Goal: Task Accomplishment & Management: Manage account settings

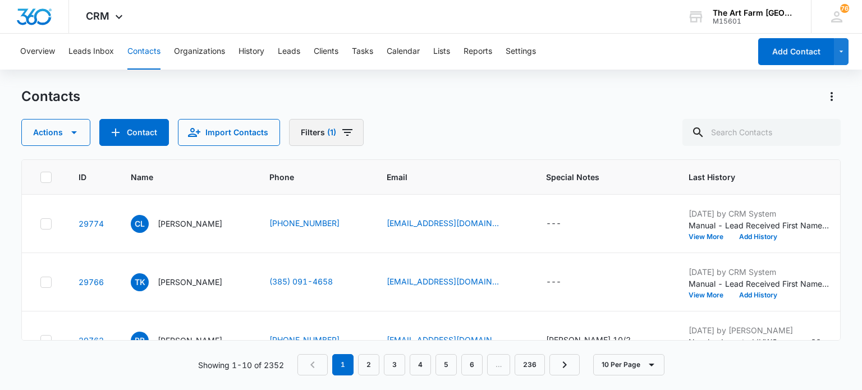
click at [330, 126] on button "Filters (1)" at bounding box center [326, 132] width 75 height 27
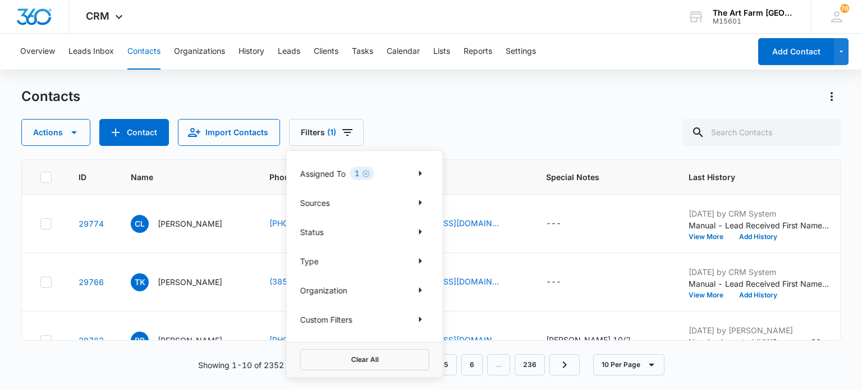
click at [368, 175] on icon "Clear" at bounding box center [366, 174] width 8 height 8
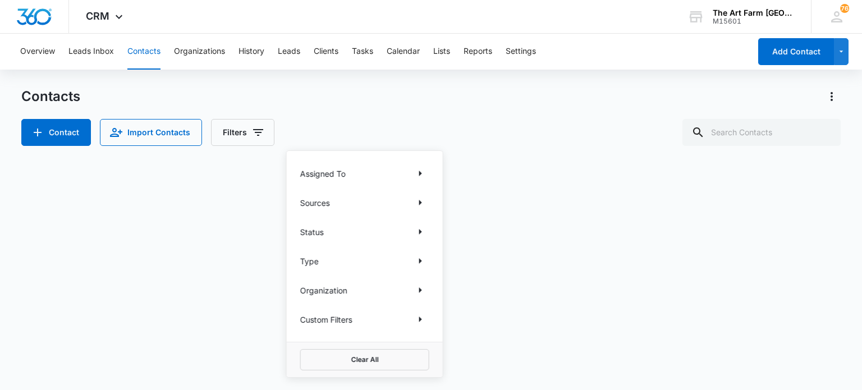
click at [397, 100] on div "Contacts" at bounding box center [430, 97] width 819 height 18
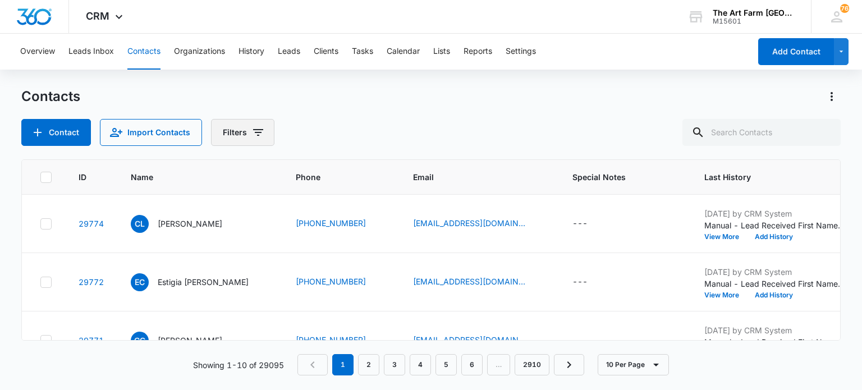
click at [263, 141] on button "Filters" at bounding box center [242, 132] width 63 height 27
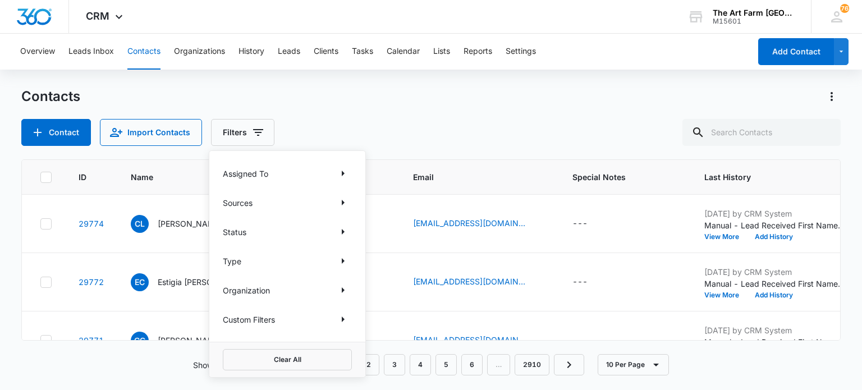
click at [254, 172] on p "Assigned To" at bounding box center [245, 174] width 45 height 12
click at [340, 173] on icon "Show Assigned To filters" at bounding box center [342, 173] width 13 height 13
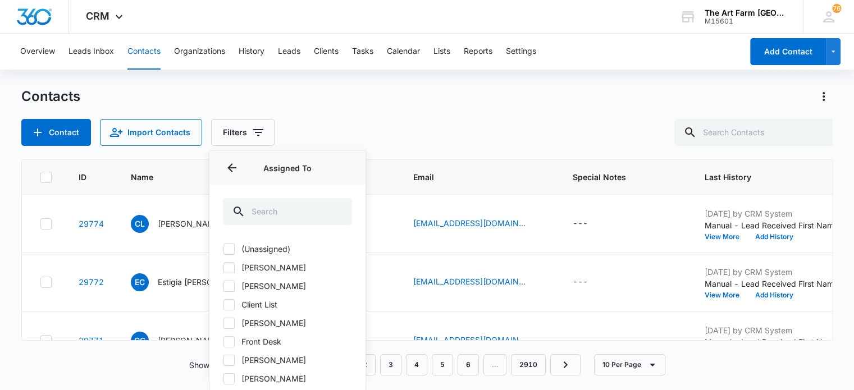
click at [260, 341] on label "Front Desk" at bounding box center [287, 342] width 129 height 12
click at [223, 341] on input "Front Desk" at bounding box center [223, 341] width 1 height 1
checkbox input "true"
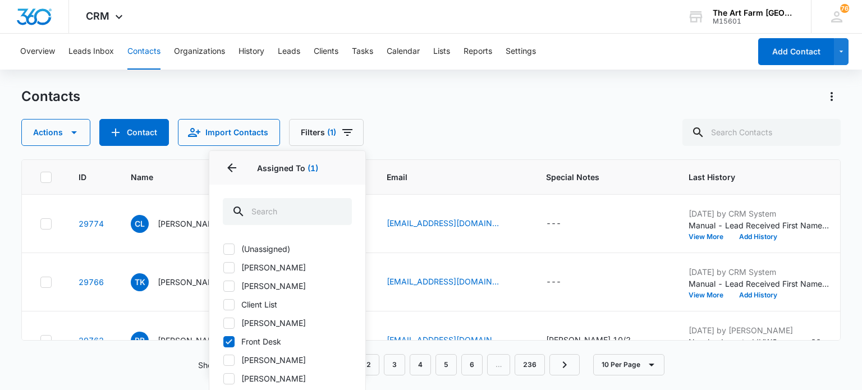
click at [406, 112] on div "Contacts Actions Contact Import Contacts Filters (1) Assigned To 1 Assigned To …" at bounding box center [430, 117] width 819 height 58
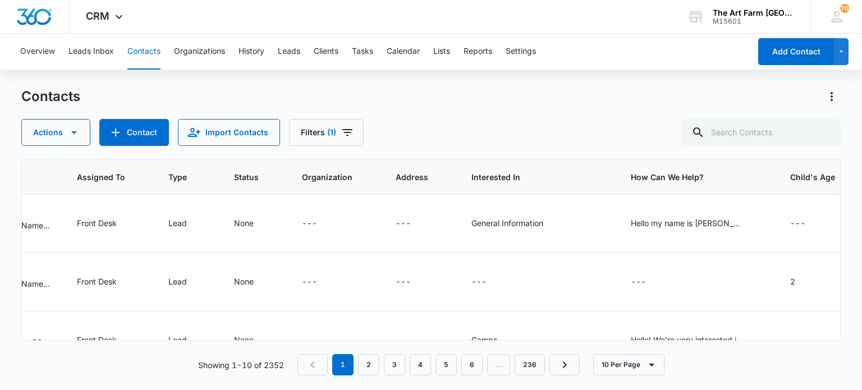
scroll to position [0, 799]
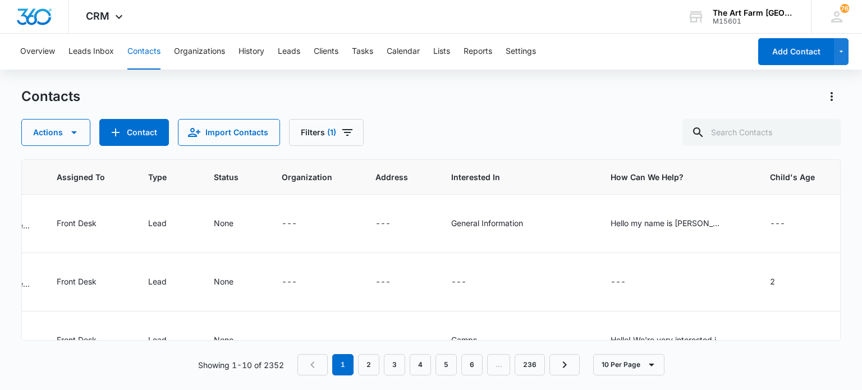
click at [615, 221] on div "Hello my name is [PERSON_NAME] and I am the Alumni and Volunteer Coordinator at…" at bounding box center [667, 223] width 112 height 12
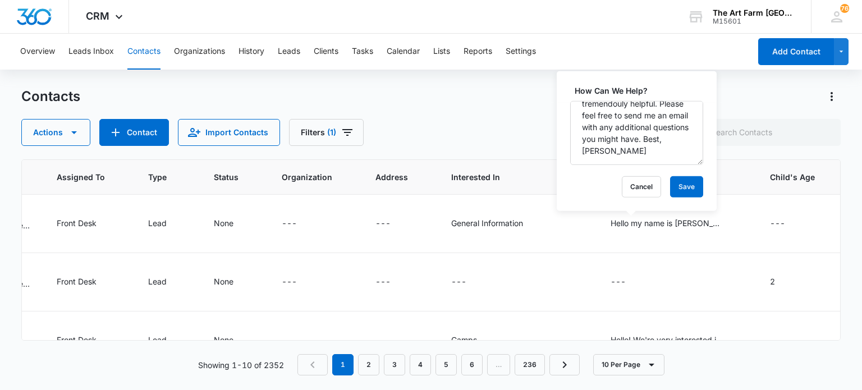
scroll to position [483, 0]
click at [494, 145] on div "Actions Contact Import Contacts Filters (1)" at bounding box center [430, 132] width 819 height 27
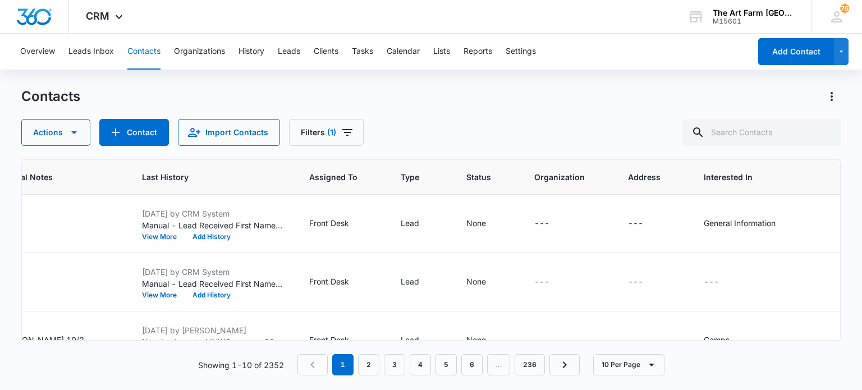
scroll to position [0, 534]
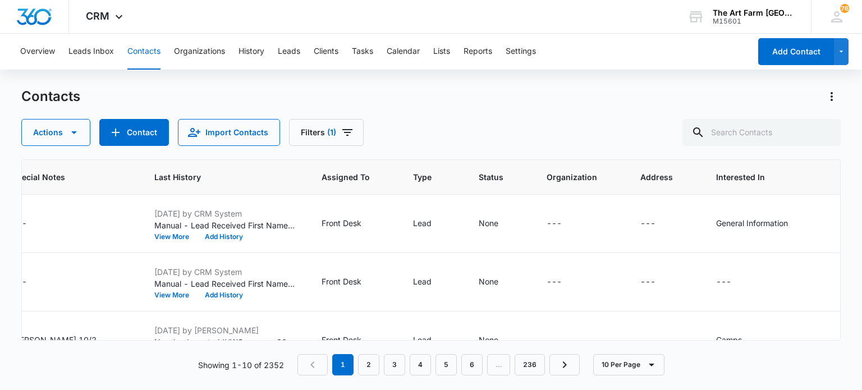
click at [322, 218] on div "Front Desk" at bounding box center [342, 223] width 40 height 12
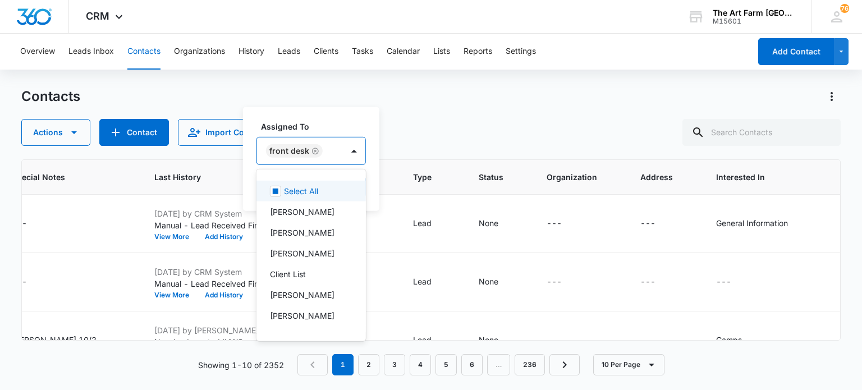
click at [350, 150] on div at bounding box center [354, 151] width 18 height 18
click at [287, 229] on p "[PERSON_NAME]" at bounding box center [302, 233] width 65 height 12
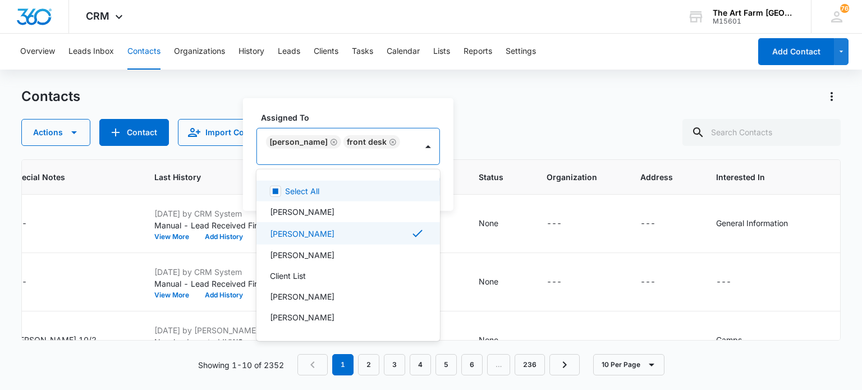
click at [276, 193] on rect at bounding box center [276, 191] width 6 height 6
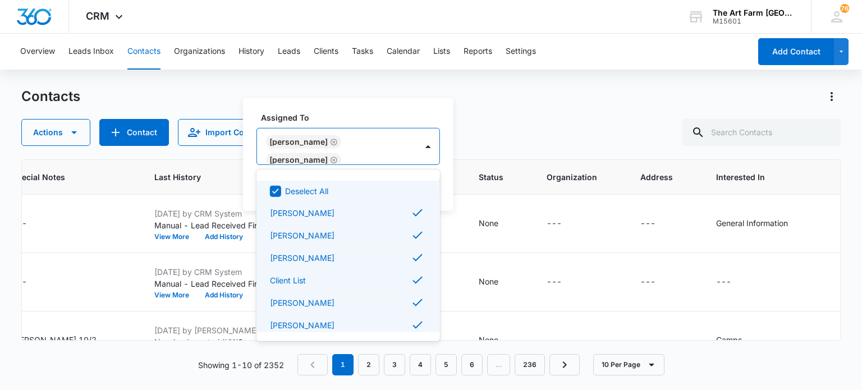
click at [276, 193] on icon at bounding box center [276, 191] width 10 height 10
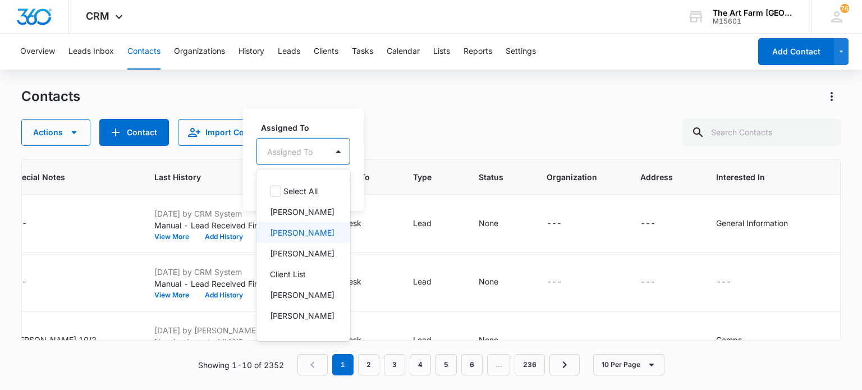
click at [285, 239] on p "[PERSON_NAME]" at bounding box center [302, 233] width 65 height 12
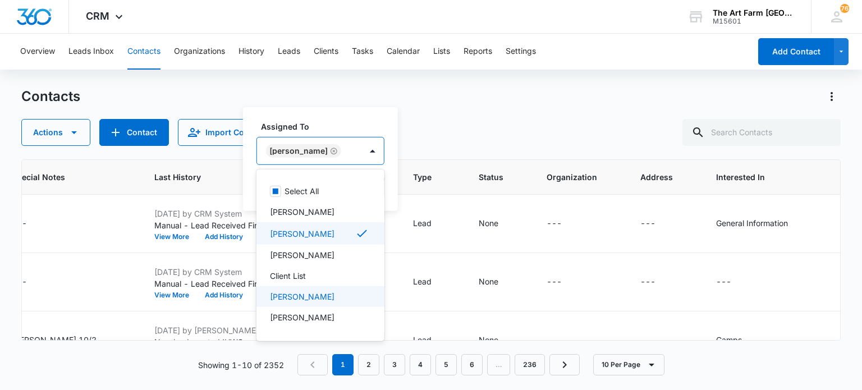
scroll to position [72, 0]
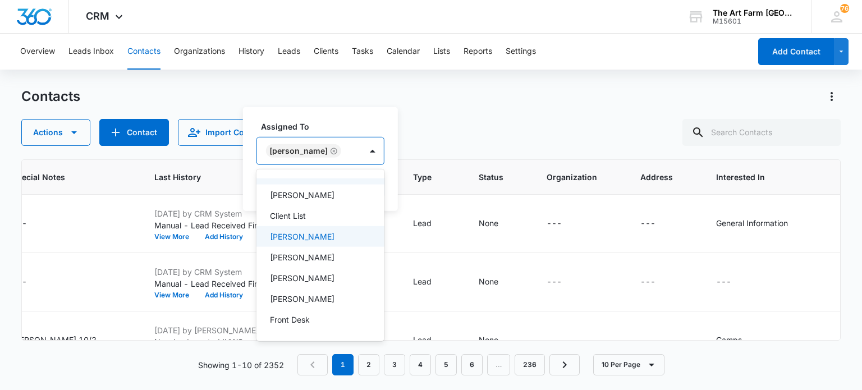
click at [454, 104] on div "Contacts" at bounding box center [430, 97] width 819 height 18
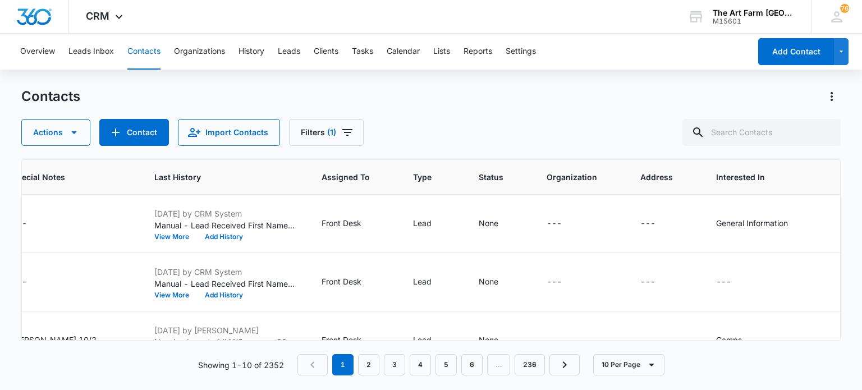
click at [322, 222] on div "Front Desk" at bounding box center [342, 223] width 40 height 12
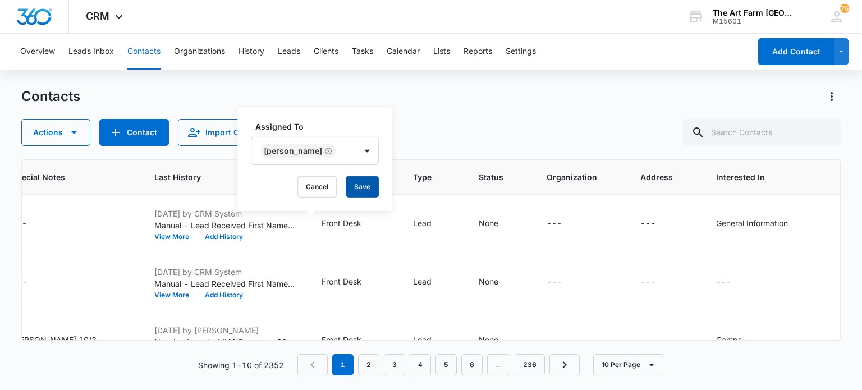
click at [352, 184] on button "Save" at bounding box center [362, 186] width 33 height 21
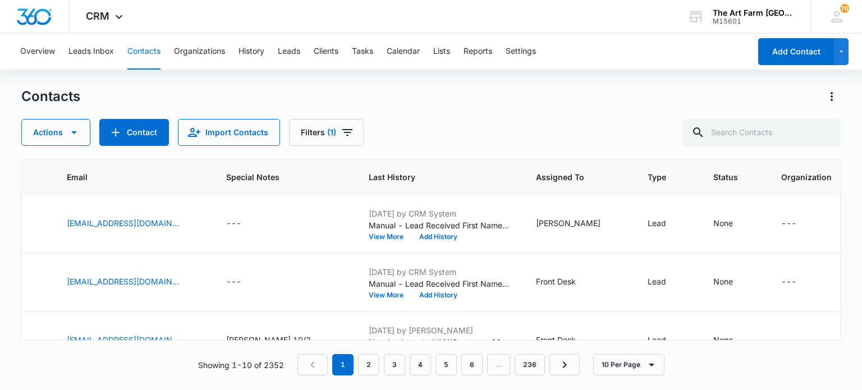
scroll to position [0, 0]
